Goal: Task Accomplishment & Management: Use online tool/utility

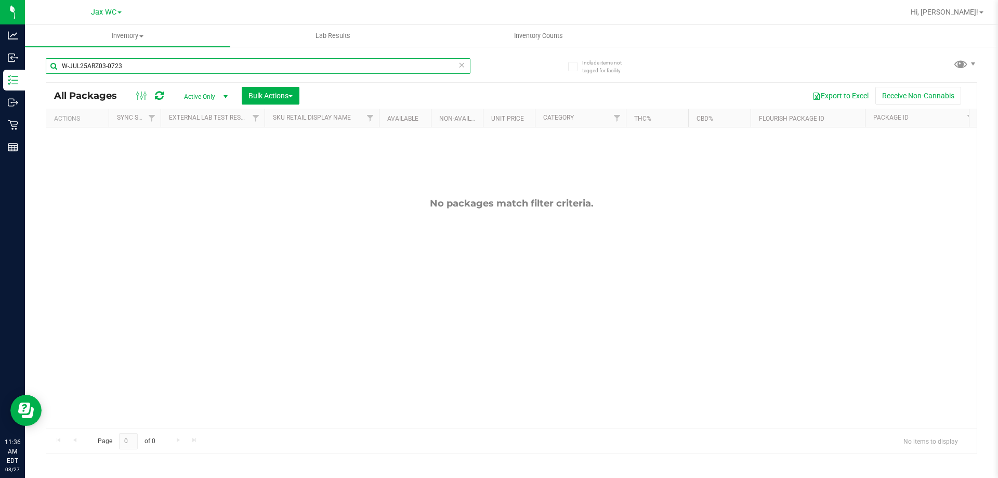
click at [43, 63] on div "Include items not tagged for facility W-JUL25ARZ03-0723 All Packages Active Onl…" at bounding box center [511, 204] width 973 height 317
type input "2205101990681718"
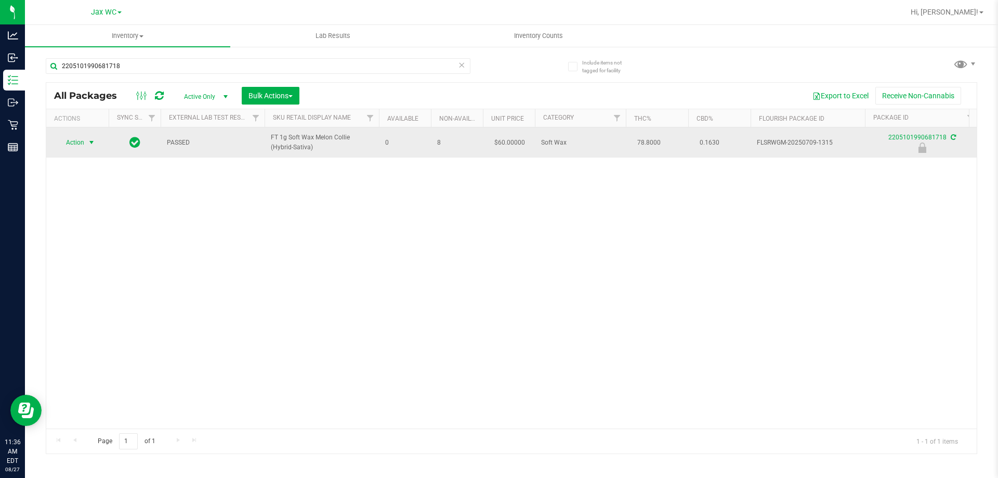
click at [72, 140] on span "Action" at bounding box center [71, 142] width 28 height 15
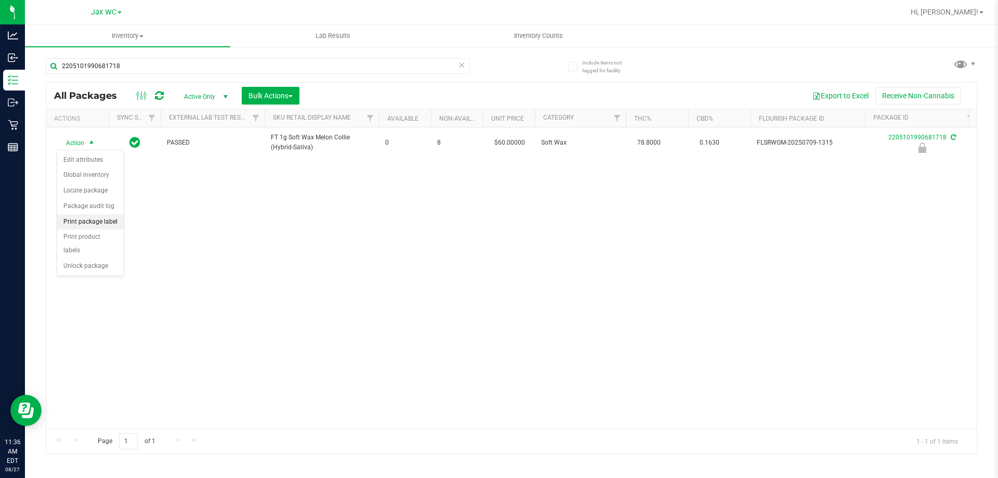
click at [83, 222] on li "Print package label" at bounding box center [90, 222] width 67 height 16
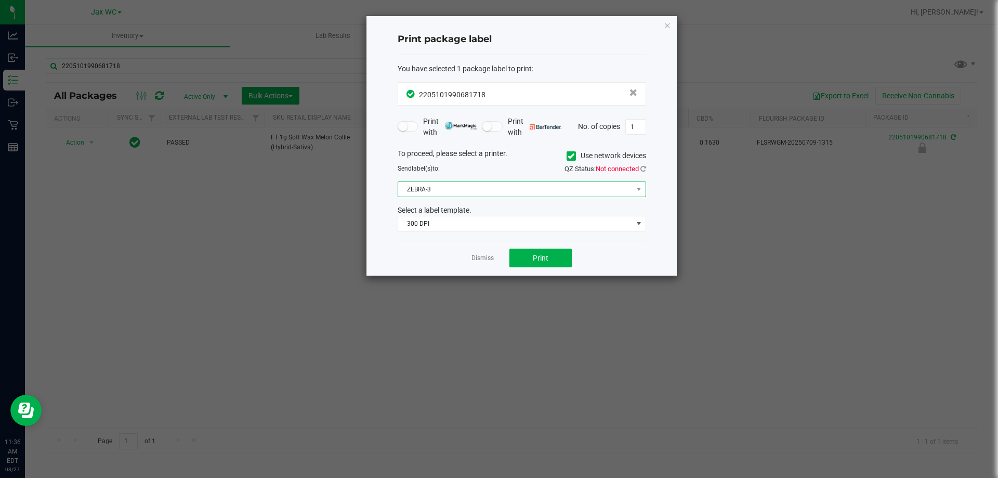
click at [482, 188] on span "ZEBRA-3" at bounding box center [515, 189] width 234 height 15
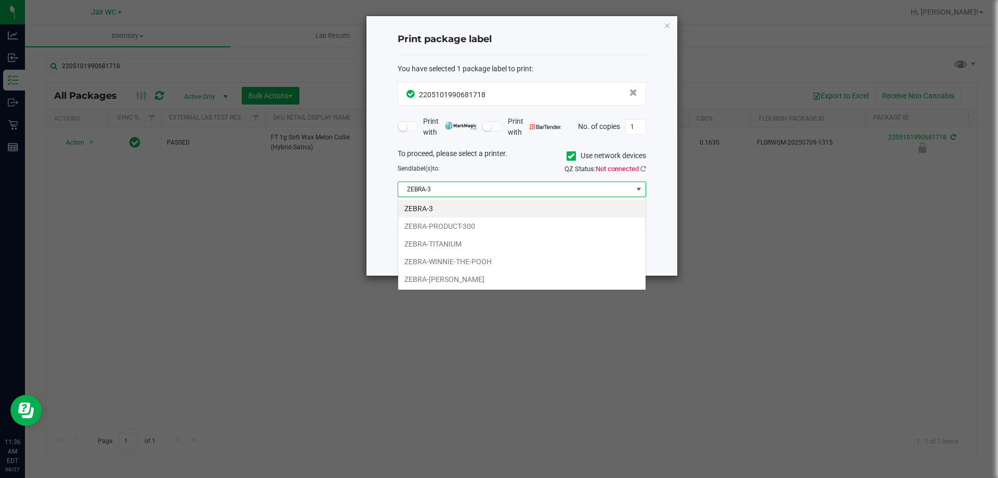
scroll to position [16, 248]
click at [460, 244] on li "ZEBRA-TITANIUM" at bounding box center [521, 244] width 247 height 18
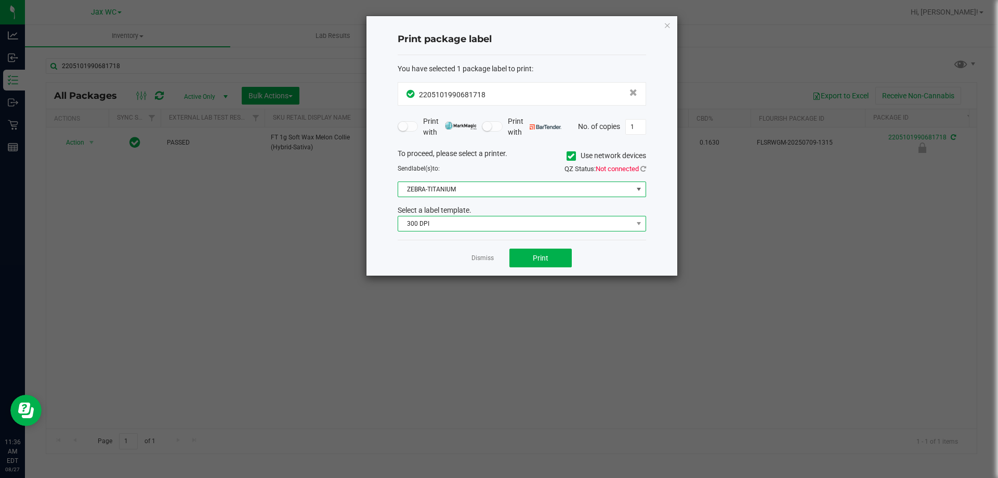
click at [490, 223] on span "300 DPI" at bounding box center [515, 223] width 234 height 15
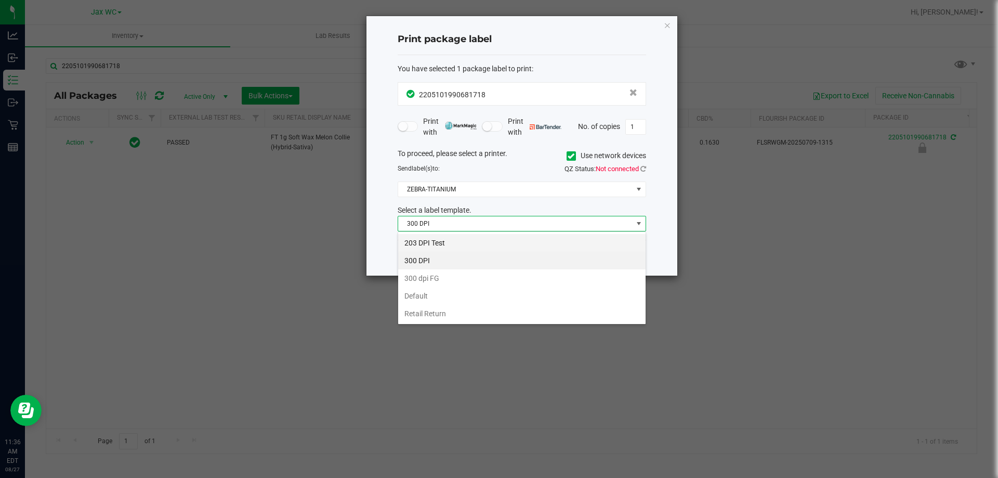
click at [462, 244] on li "203 DPI Test" at bounding box center [521, 243] width 247 height 18
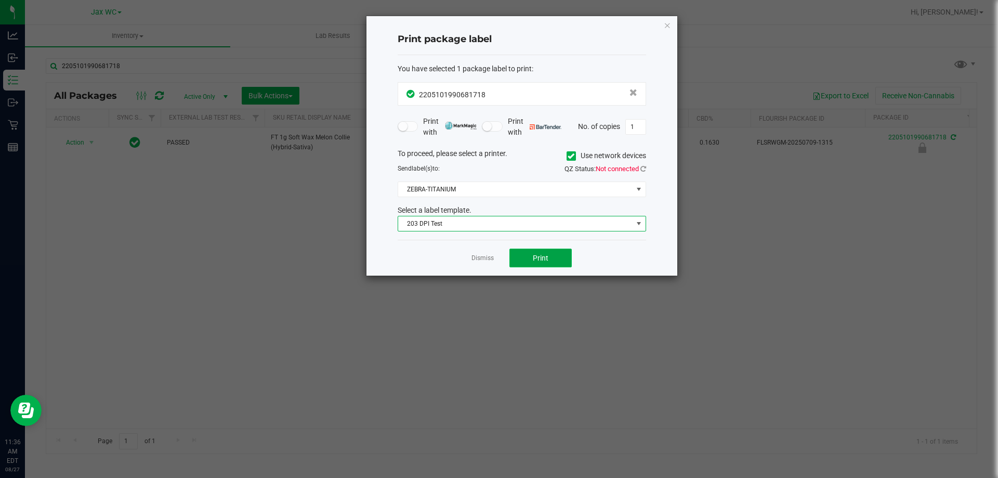
click at [516, 256] on button "Print" at bounding box center [540, 257] width 62 height 19
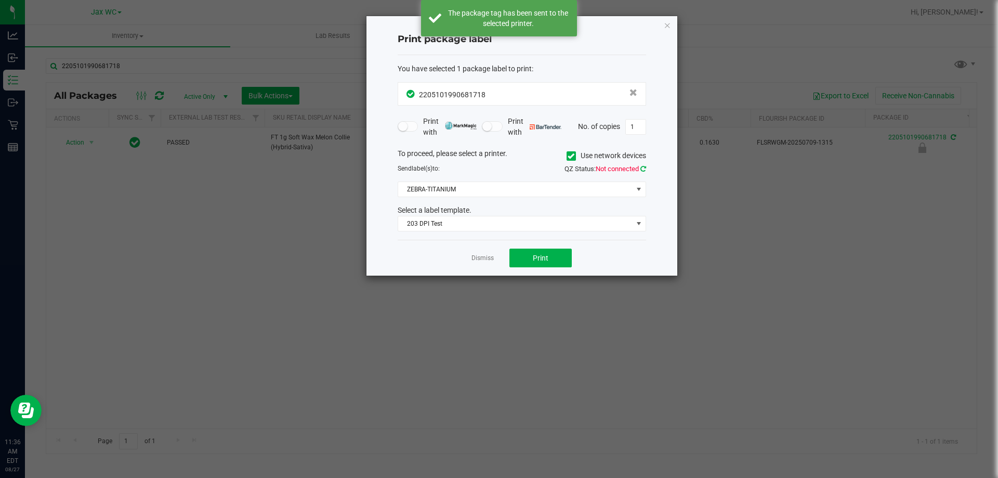
click at [640, 168] on icon at bounding box center [643, 168] width 6 height 7
click at [471, 182] on span "ZEBRA-TITANIUM" at bounding box center [515, 189] width 234 height 15
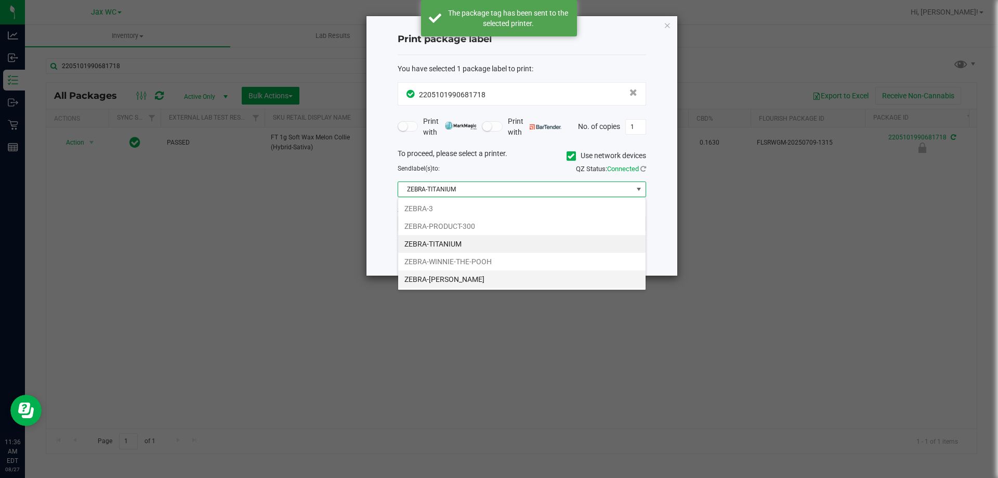
click at [453, 274] on li "ZEBRA-[PERSON_NAME]" at bounding box center [521, 279] width 247 height 18
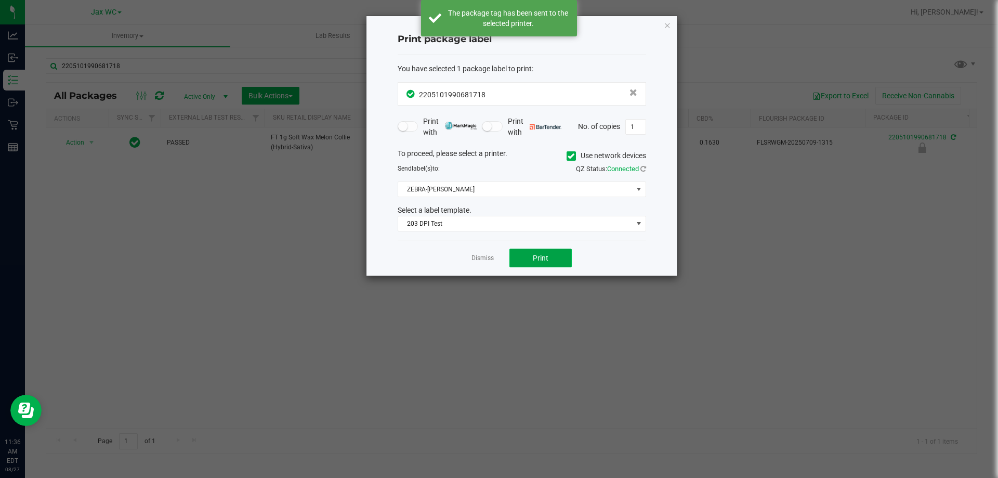
click at [516, 248] on button "Print" at bounding box center [540, 257] width 62 height 19
click at [486, 255] on link "Dismiss" at bounding box center [482, 258] width 22 height 9
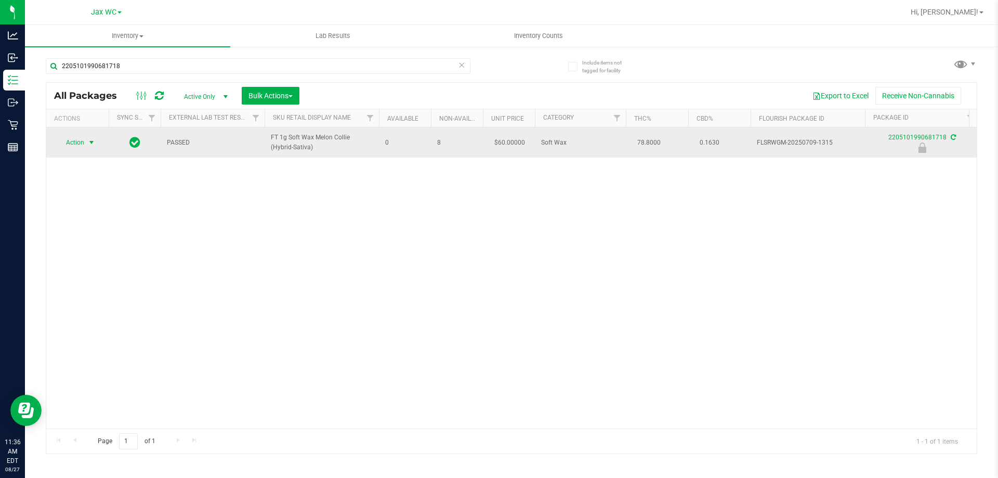
click at [72, 137] on span "Action" at bounding box center [71, 142] width 28 height 15
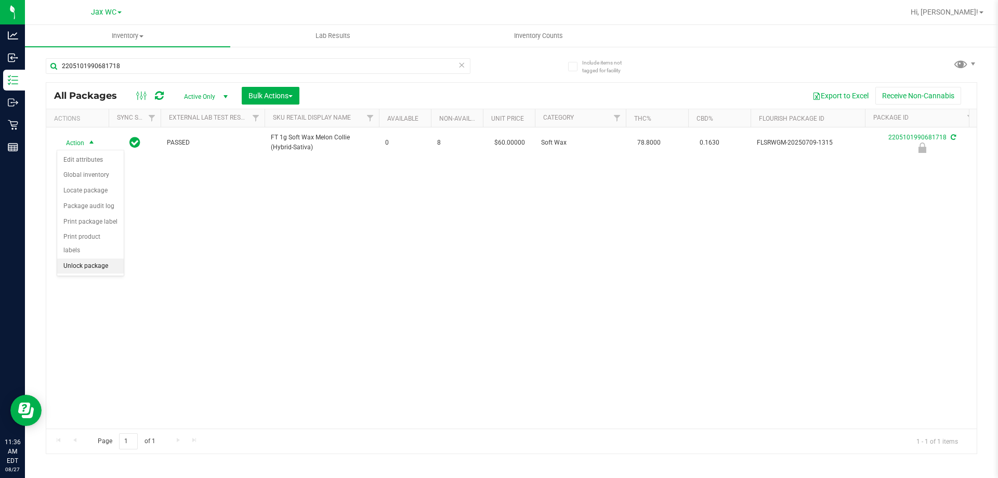
click at [71, 258] on li "Unlock package" at bounding box center [90, 266] width 67 height 16
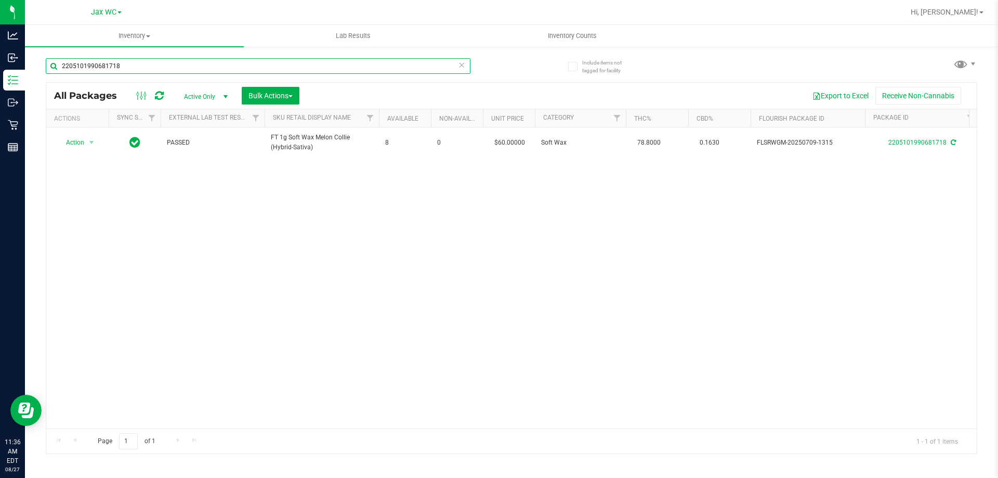
drag, startPoint x: 137, startPoint y: 72, endPoint x: 25, endPoint y: 75, distance: 111.8
click at [25, 75] on div "Include items not tagged for facility 2205101990681718 All Packages Active Only…" at bounding box center [511, 204] width 973 height 317
drag, startPoint x: 148, startPoint y: 65, endPoint x: 49, endPoint y: 71, distance: 98.4
click at [49, 71] on input "6633016179674672" at bounding box center [258, 66] width 425 height 16
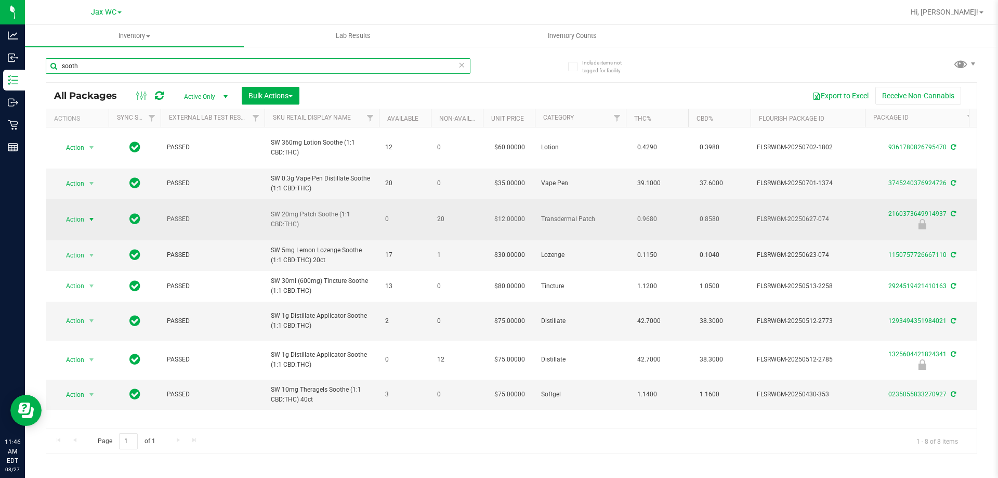
type input "sooth"
click at [86, 212] on span "select" at bounding box center [91, 219] width 13 height 15
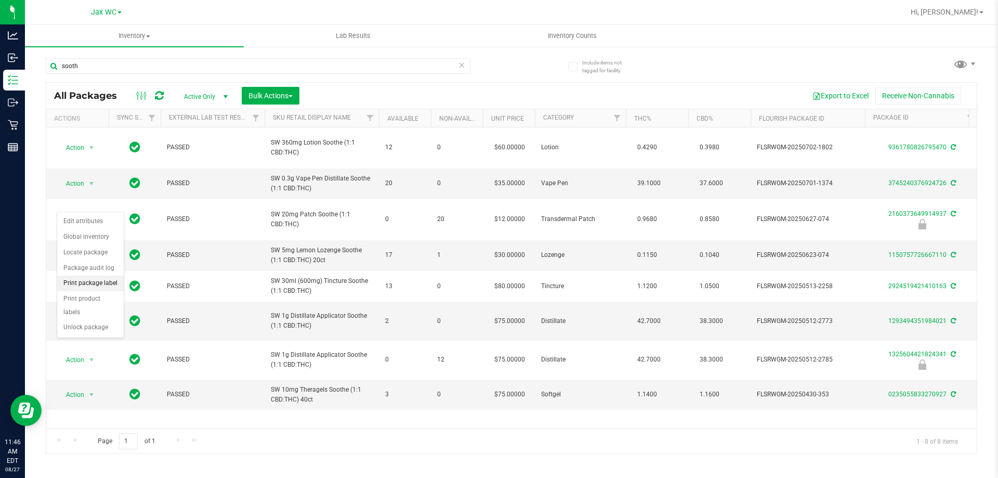
click at [100, 283] on li "Print package label" at bounding box center [90, 283] width 67 height 16
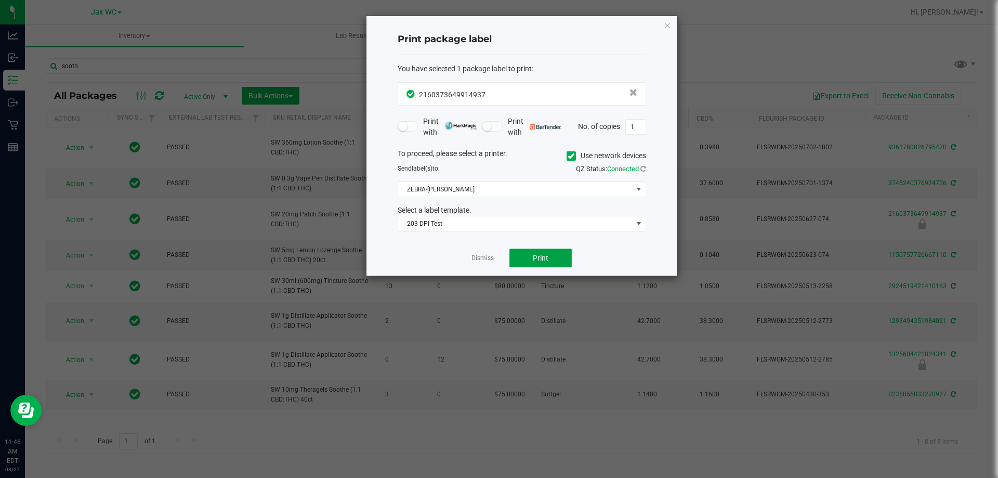
click at [533, 267] on button "Print" at bounding box center [540, 257] width 62 height 19
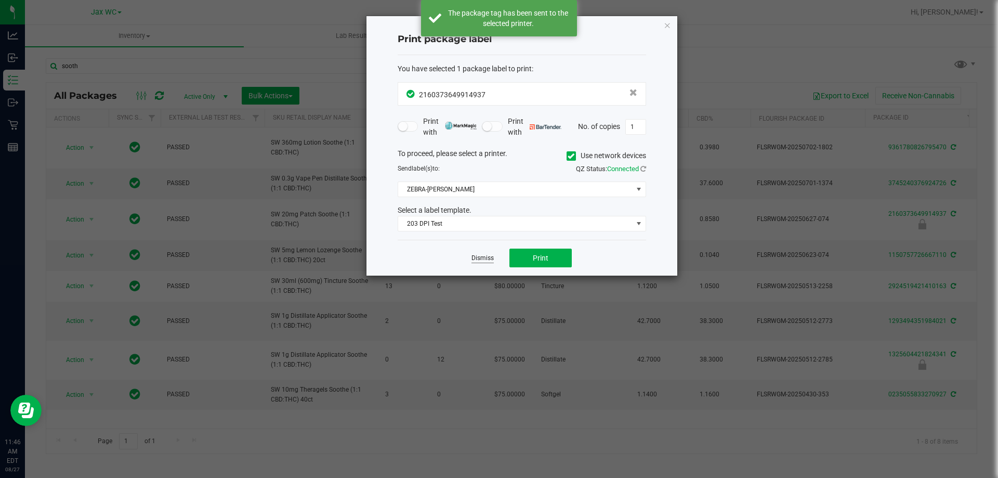
click at [479, 257] on link "Dismiss" at bounding box center [482, 258] width 22 height 9
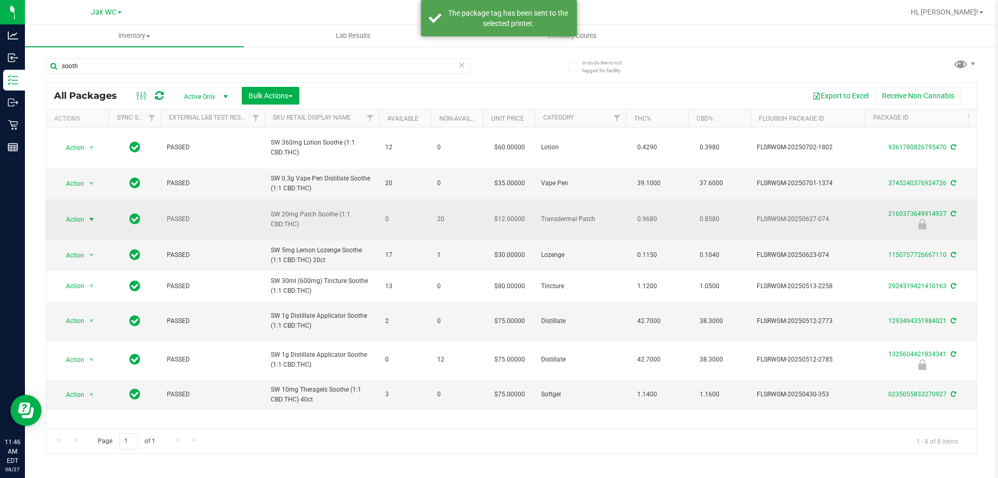
click at [81, 212] on span "Action" at bounding box center [71, 219] width 28 height 15
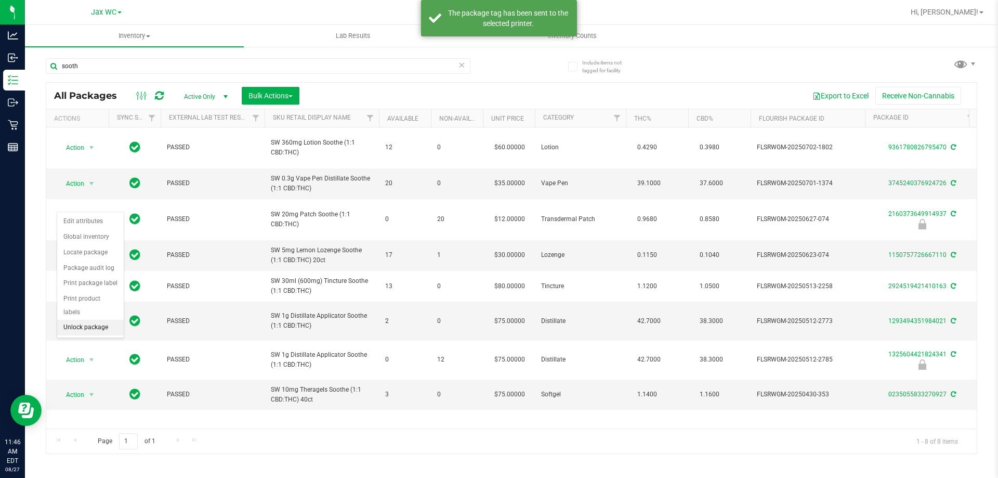
click at [101, 320] on li "Unlock package" at bounding box center [90, 328] width 67 height 16
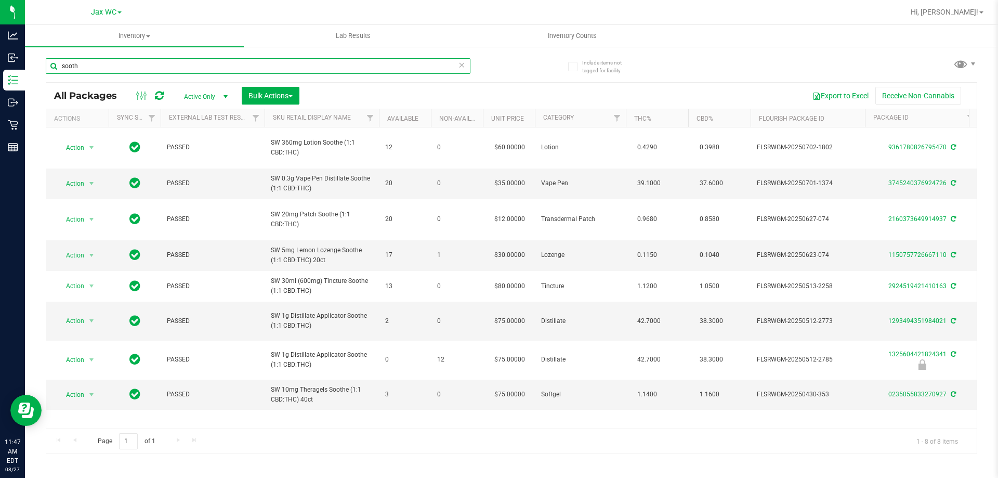
drag, startPoint x: 89, startPoint y: 67, endPoint x: 54, endPoint y: 78, distance: 37.8
click at [42, 74] on div "Include items not tagged for facility sooth All Packages Active Only Active Onl…" at bounding box center [511, 204] width 973 height 317
type input "4136123470007684"
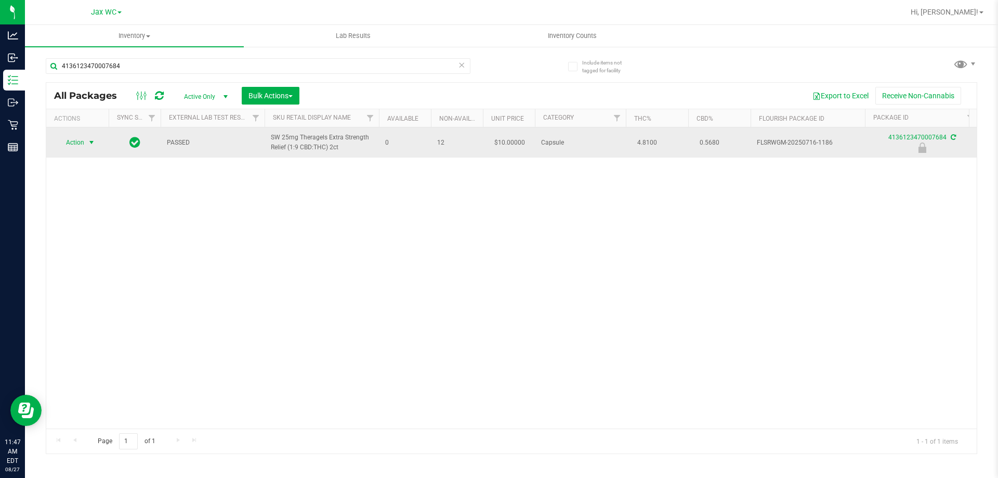
click at [77, 142] on span "Action" at bounding box center [71, 142] width 28 height 15
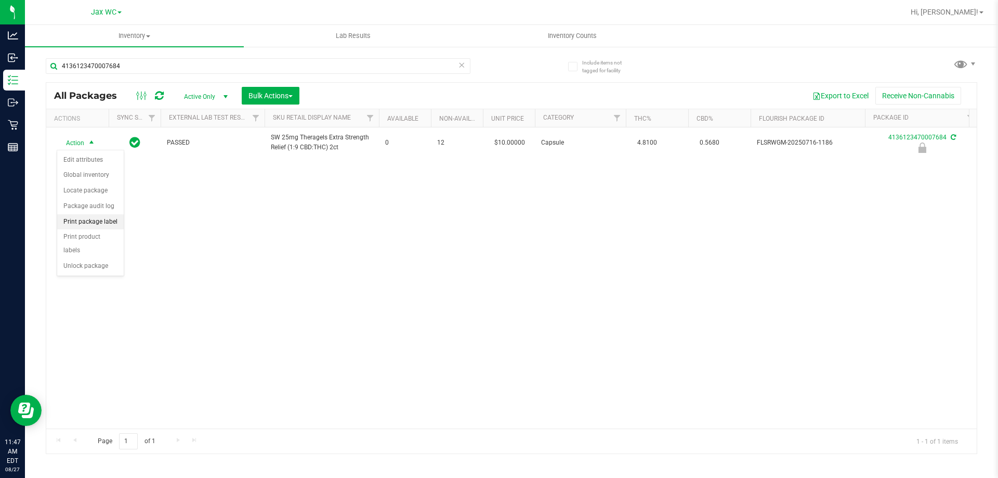
click at [93, 221] on li "Print package label" at bounding box center [90, 222] width 67 height 16
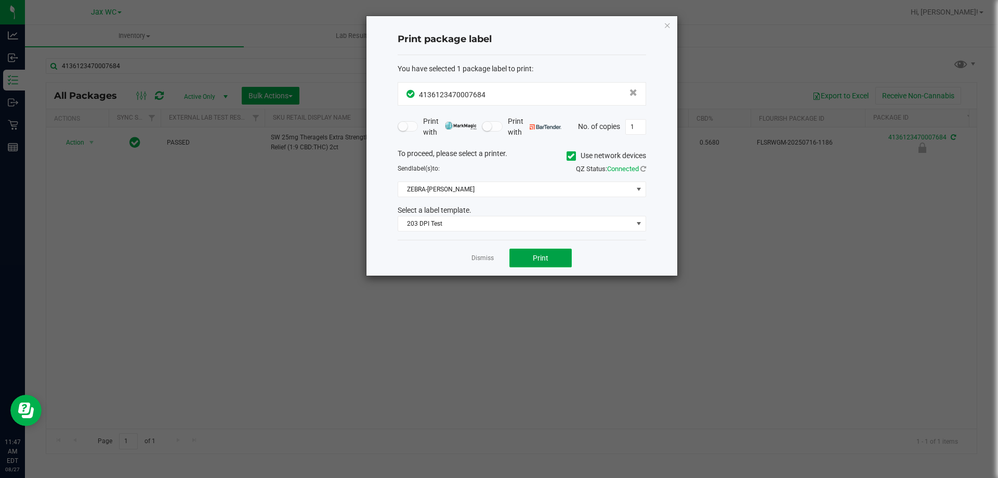
click at [536, 255] on span "Print" at bounding box center [541, 258] width 16 height 8
click at [492, 260] on link "Dismiss" at bounding box center [482, 258] width 22 height 9
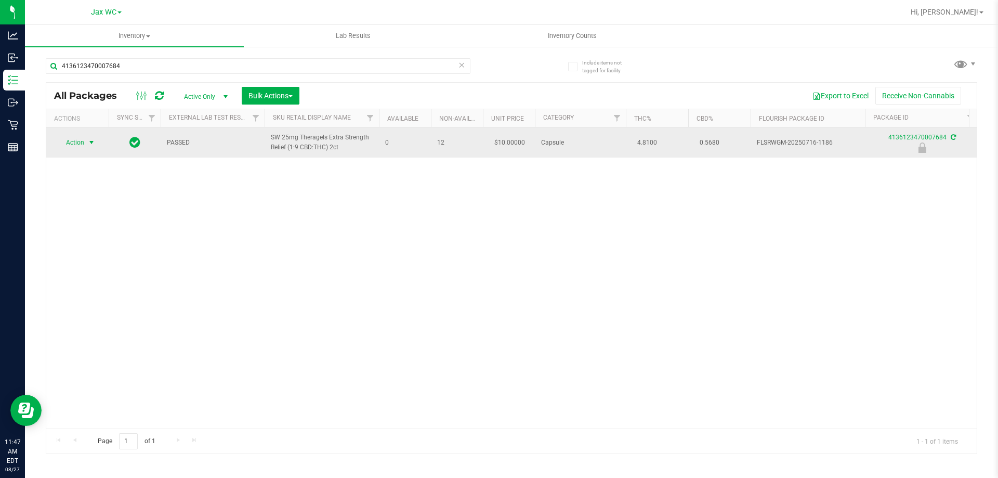
click at [96, 141] on span "select" at bounding box center [91, 142] width 13 height 15
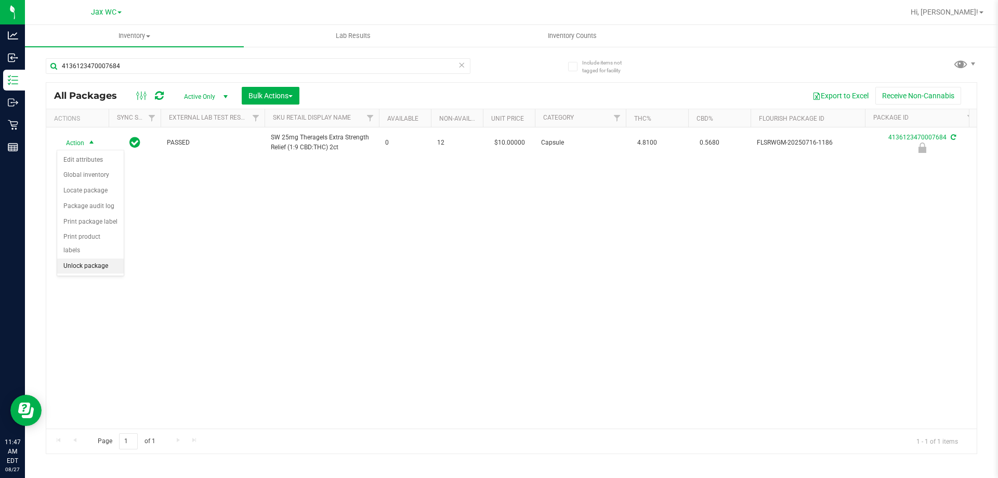
click at [103, 258] on li "Unlock package" at bounding box center [90, 266] width 67 height 16
